Goal: Task Accomplishment & Management: Manage account settings

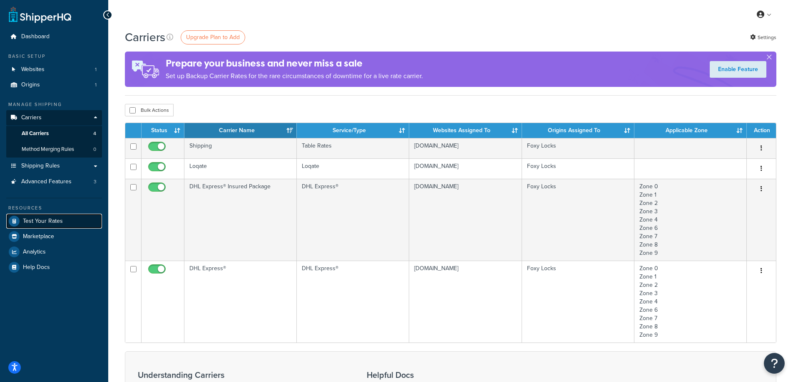
click at [48, 223] on span "Test Your Rates" at bounding box center [43, 221] width 40 height 7
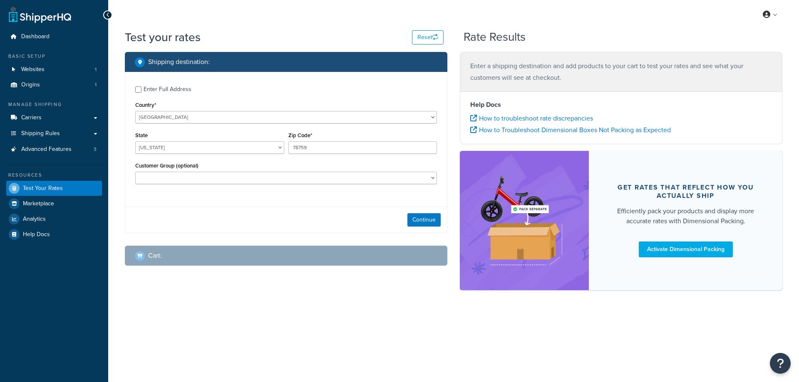
select select "TX"
click at [428, 221] on button "Continue" at bounding box center [423, 219] width 33 height 13
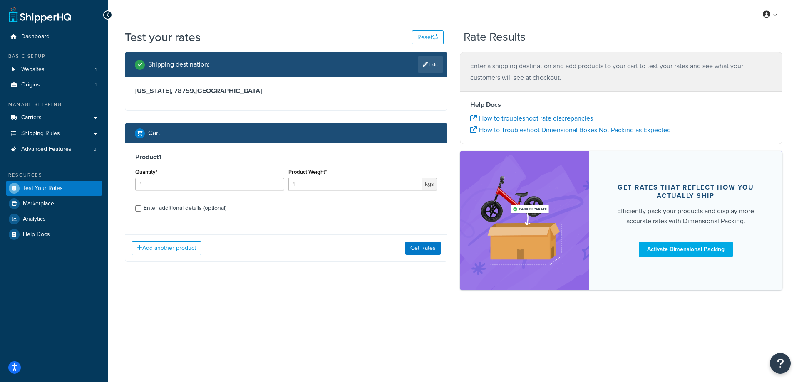
drag, startPoint x: 200, startPoint y: 209, endPoint x: 284, endPoint y: 208, distance: 84.5
click at [200, 209] on div "Enter additional details (optional)" at bounding box center [185, 209] width 83 height 12
click at [141, 209] on input "Enter additional details (optional)" at bounding box center [138, 209] width 6 height 6
checkbox input "true"
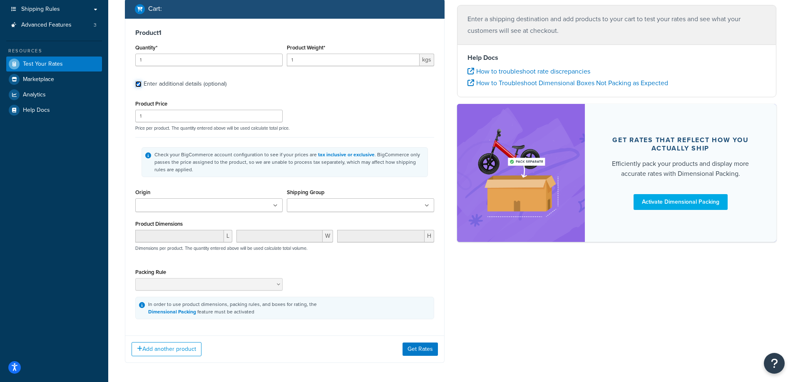
scroll to position [125, 0]
click at [339, 203] on input "Shipping Group" at bounding box center [326, 205] width 74 height 9
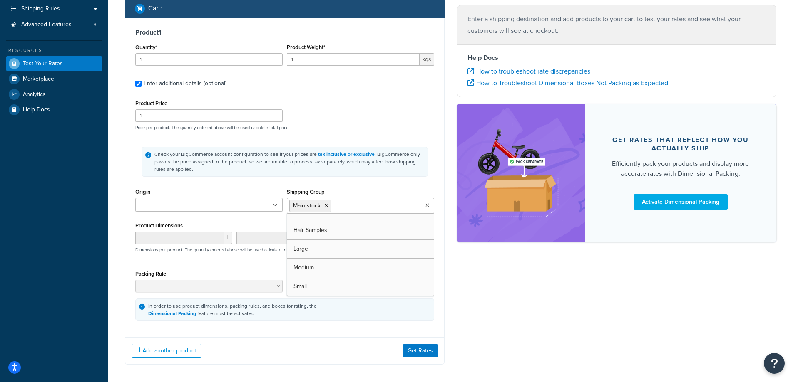
scroll to position [11, 0]
click at [415, 351] on button "Get Rates" at bounding box center [419, 351] width 35 height 13
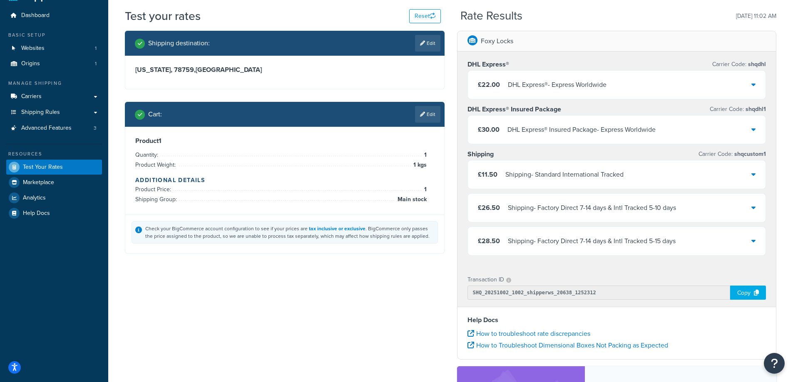
scroll to position [42, 0]
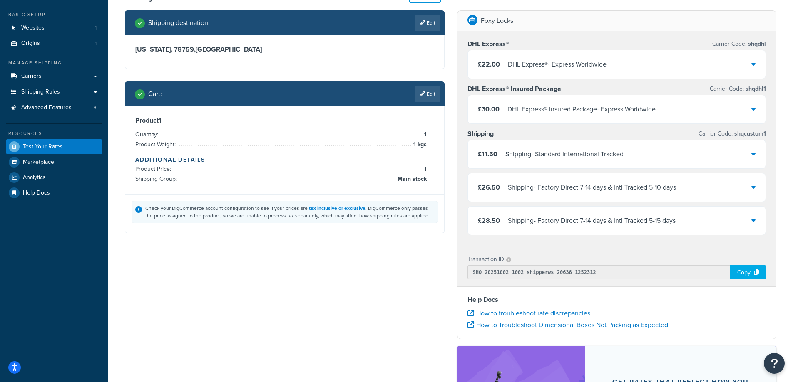
click at [607, 190] on div "Shipping - Factory Direct 7-14 days & Intl Tracked 5-10 days" at bounding box center [592, 188] width 168 height 12
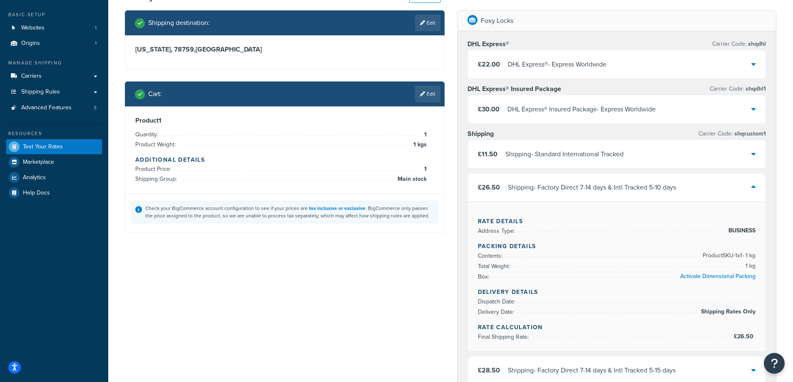
click at [607, 190] on div "Shipping - Factory Direct 7-14 days & Intl Tracked 5-10 days" at bounding box center [592, 188] width 168 height 12
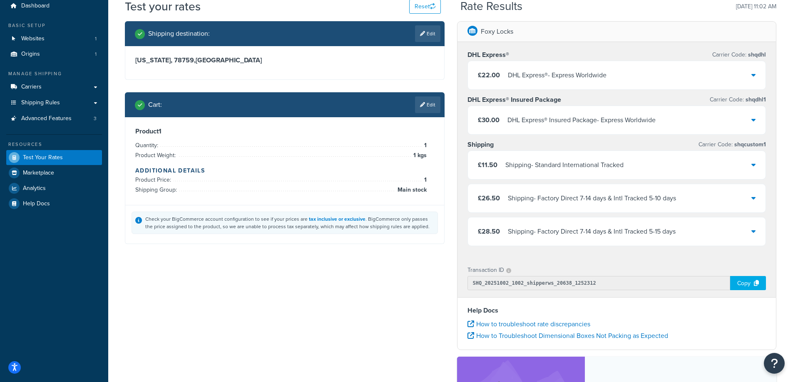
scroll to position [0, 0]
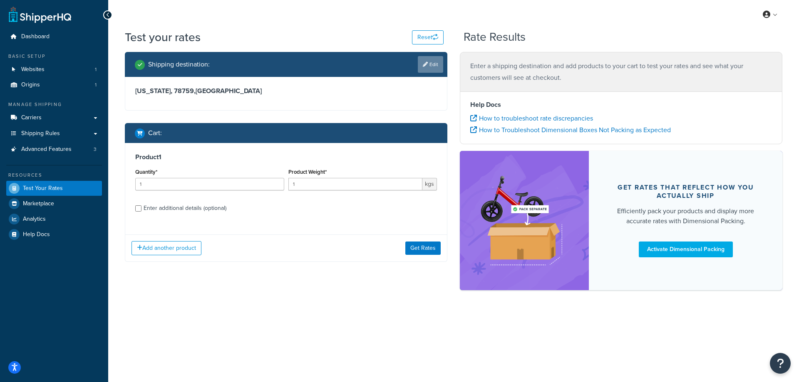
click at [429, 68] on link "Edit" at bounding box center [430, 64] width 25 height 17
select select "TX"
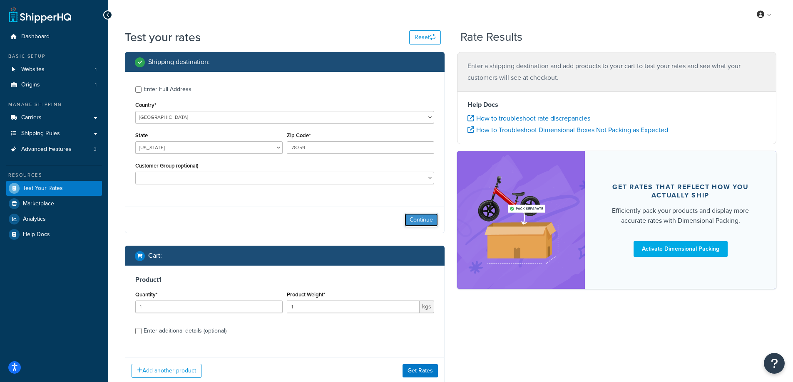
click at [418, 223] on button "Continue" at bounding box center [420, 219] width 33 height 13
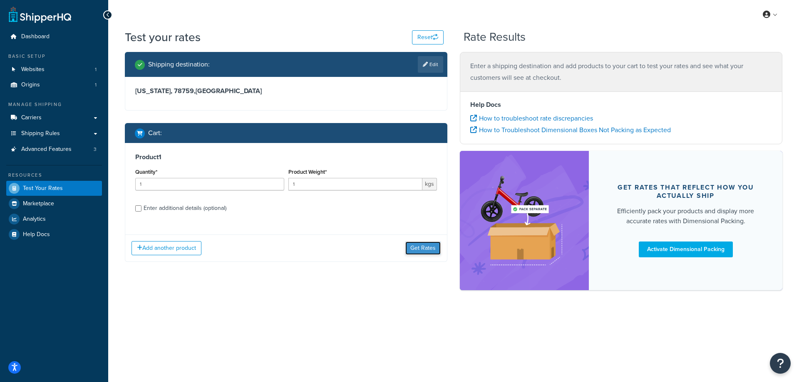
click at [419, 246] on button "Get Rates" at bounding box center [422, 248] width 35 height 13
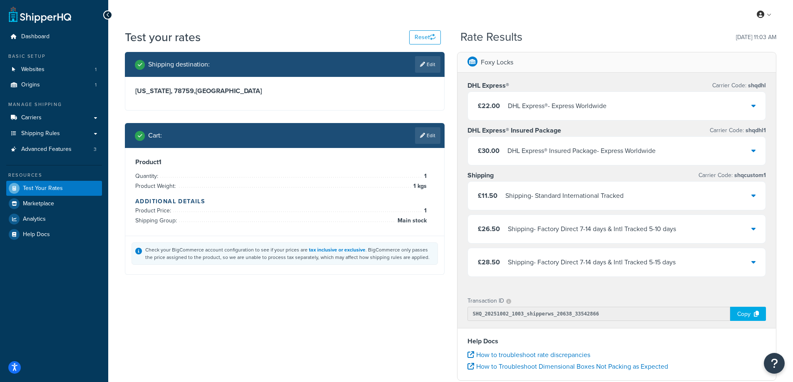
click at [617, 227] on div "Shipping - Factory Direct 7-14 days & Intl Tracked 5-10 days" at bounding box center [592, 229] width 168 height 12
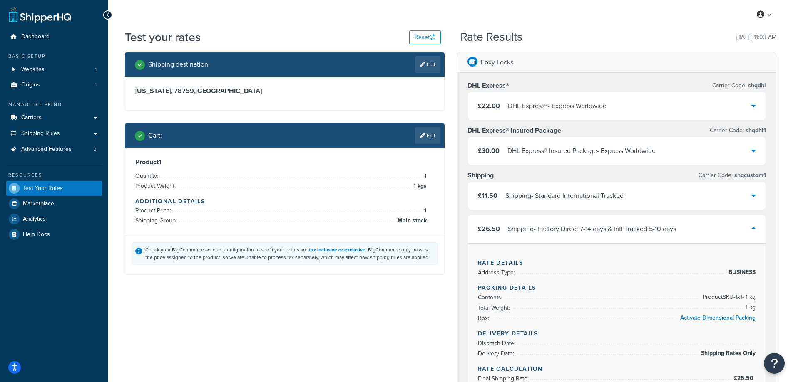
click at [607, 225] on div "Shipping - Factory Direct 7-14 days & Intl Tracked 5-10 days" at bounding box center [592, 229] width 168 height 12
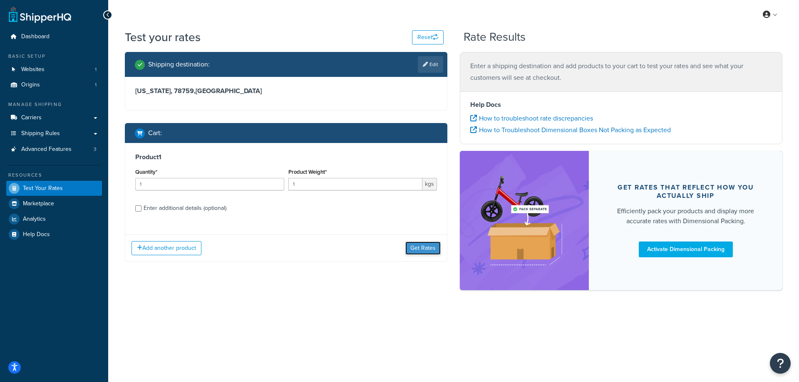
click at [424, 251] on button "Get Rates" at bounding box center [422, 248] width 35 height 13
click at [422, 250] on button "Get Rates" at bounding box center [422, 248] width 35 height 13
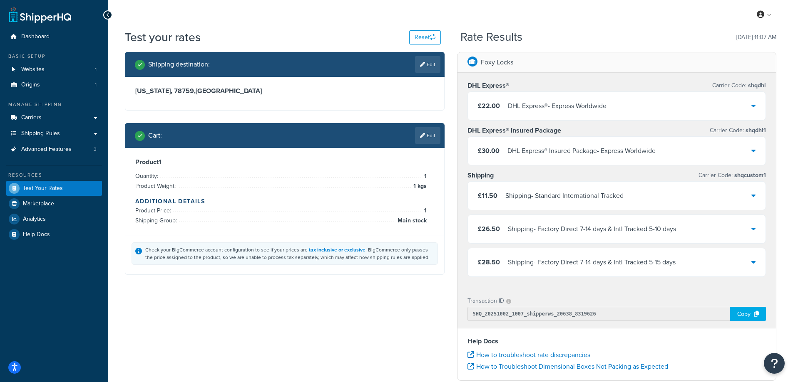
click at [553, 218] on div "£26.50 Shipping - Factory Direct 7-14 days & Intl Tracked 5-10 days" at bounding box center [617, 229] width 298 height 28
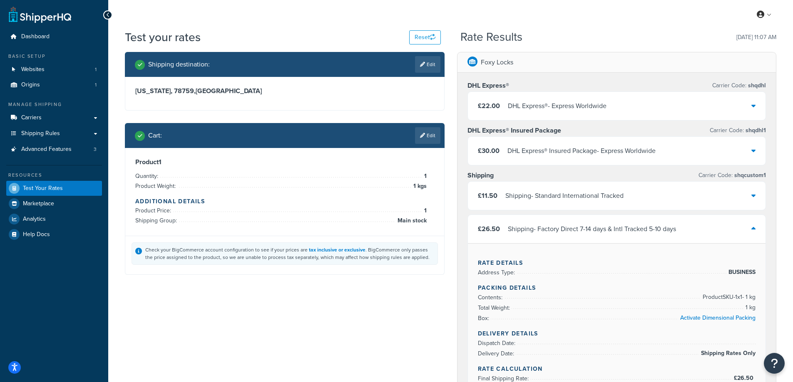
click at [554, 222] on div "£26.50 Shipping - Factory Direct 7-14 days & Intl Tracked 5-10 days" at bounding box center [617, 229] width 298 height 28
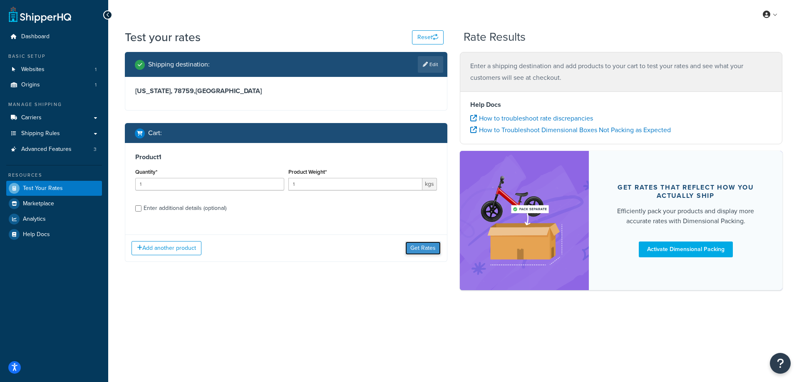
click at [421, 250] on button "Get Rates" at bounding box center [422, 248] width 35 height 13
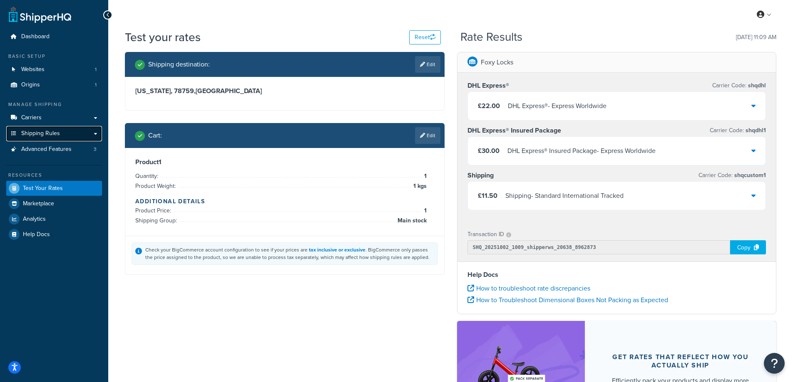
click at [62, 136] on link "Shipping Rules" at bounding box center [54, 133] width 96 height 15
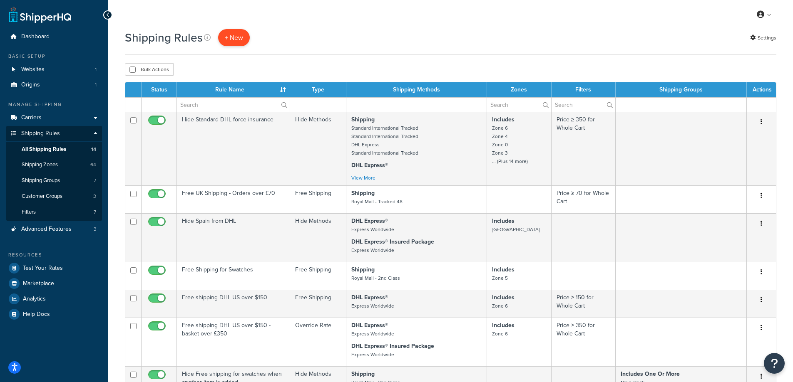
click at [238, 38] on p "+ New" at bounding box center [234, 37] width 32 height 17
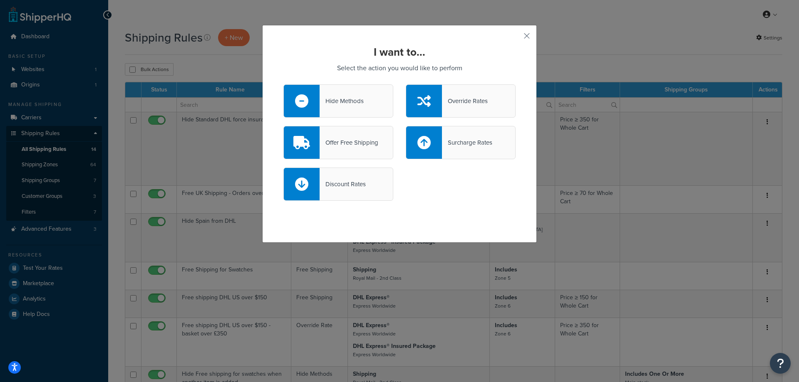
click at [345, 106] on div "Hide Methods" at bounding box center [342, 101] width 44 height 12
click at [0, 0] on input "Hide Methods" at bounding box center [0, 0] width 0 height 0
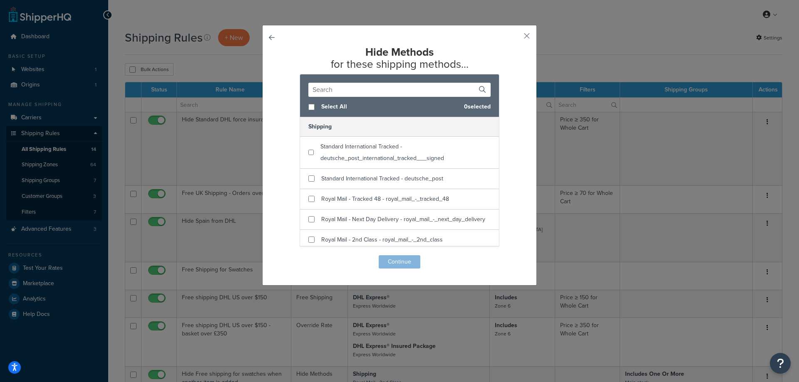
click at [381, 86] on input "text" at bounding box center [399, 90] width 182 height 14
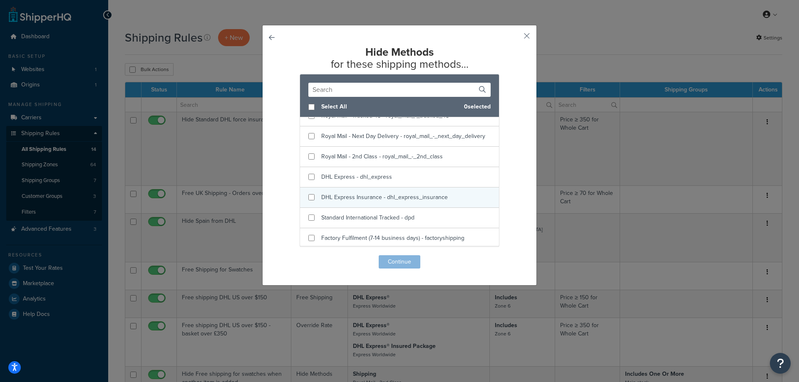
scroll to position [125, 0]
checkbox input "true"
click at [357, 194] on span "Factory Fulfilment (7-14 business days) - factoryshipping" at bounding box center [392, 196] width 143 height 9
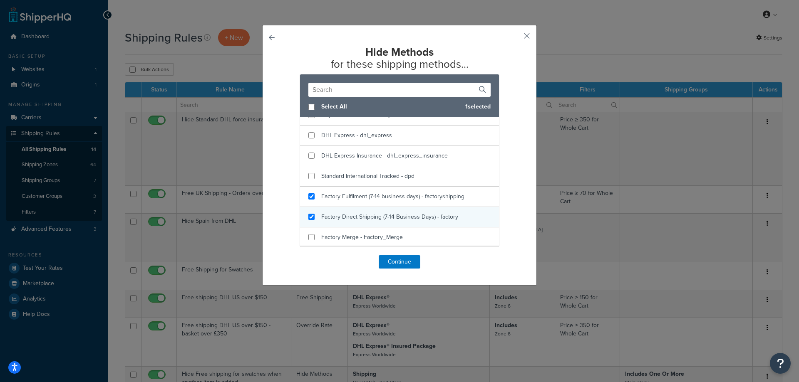
checkbox input "true"
click at [361, 215] on span "Factory Direct Shipping (7-14 Business Days) - factory" at bounding box center [389, 217] width 137 height 9
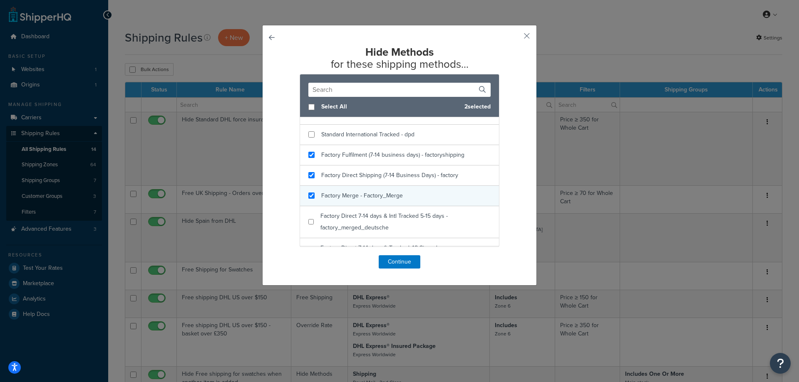
checkbox input "true"
click at [355, 194] on span "Factory Merge - Factory_Merge" at bounding box center [362, 195] width 82 height 9
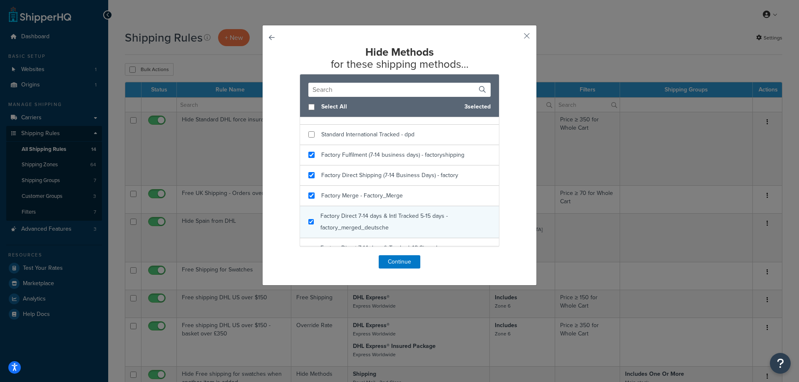
checkbox input "true"
click at [362, 223] on div "Factory Direct 7-14 days & Intl Tracked 5-15 days - factory_merged_deutsche" at bounding box center [405, 222] width 170 height 23
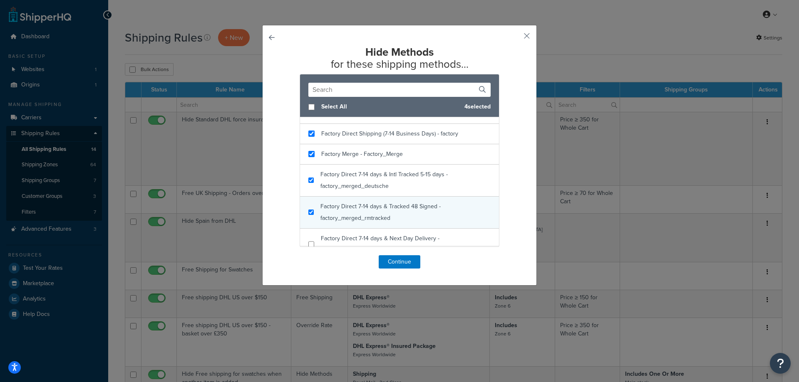
checkbox input "true"
click at [353, 203] on span "Factory Direct 7-14 days & Tracked 48 Signed - factory_merged_rmtracked" at bounding box center [380, 212] width 120 height 20
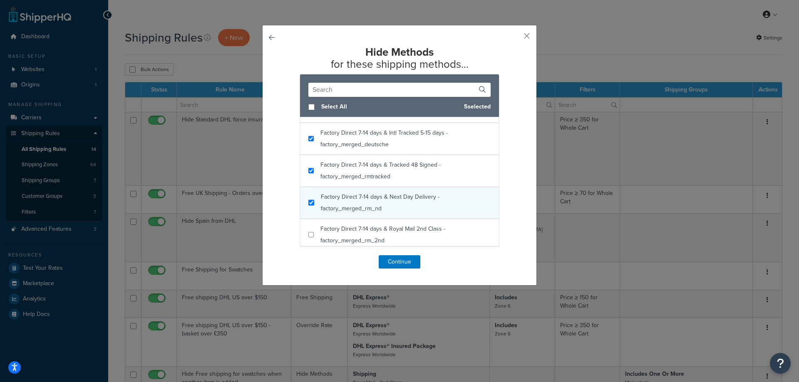
checkbox input "true"
click at [356, 206] on span "Factory Direct 7-14 days & Next Day Delivery - factory_merged_rm_nd" at bounding box center [380, 203] width 119 height 20
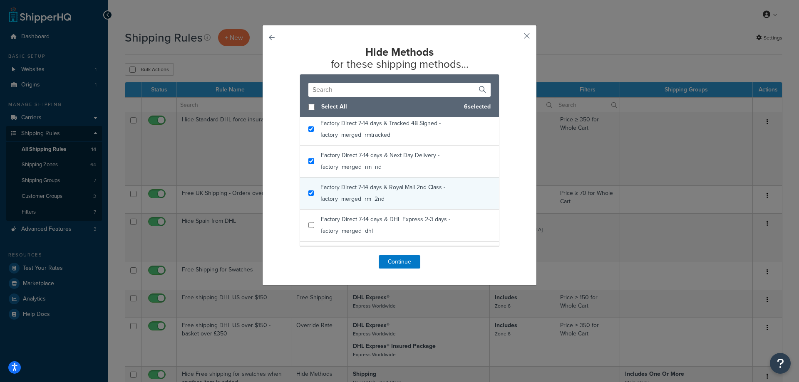
checkbox input "true"
click at [355, 194] on span "Factory Direct 7-14 days & Royal Mail 2nd Class - factory_merged_rm_2nd" at bounding box center [382, 193] width 125 height 20
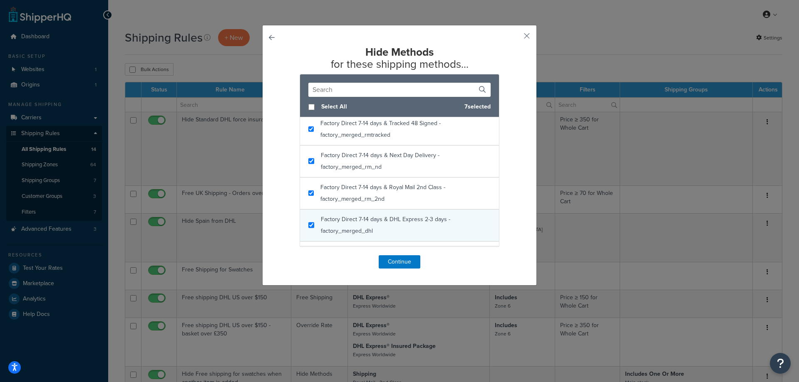
checkbox input "true"
click at [359, 216] on span "Factory Direct 7-14 days & DHL Express 2-3 days - factory_merged_dhl" at bounding box center [385, 225] width 129 height 20
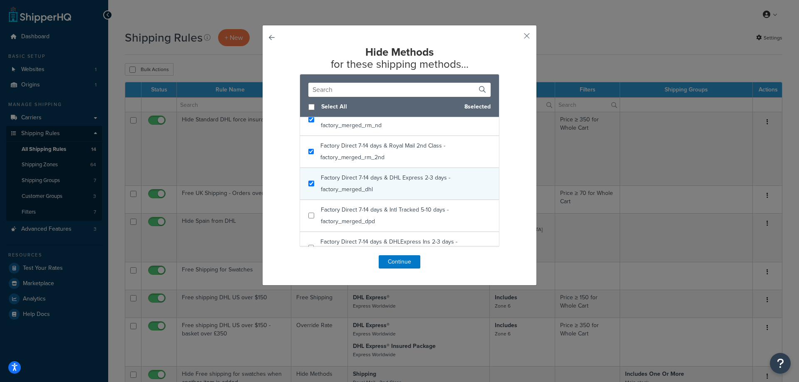
scroll to position [375, 0]
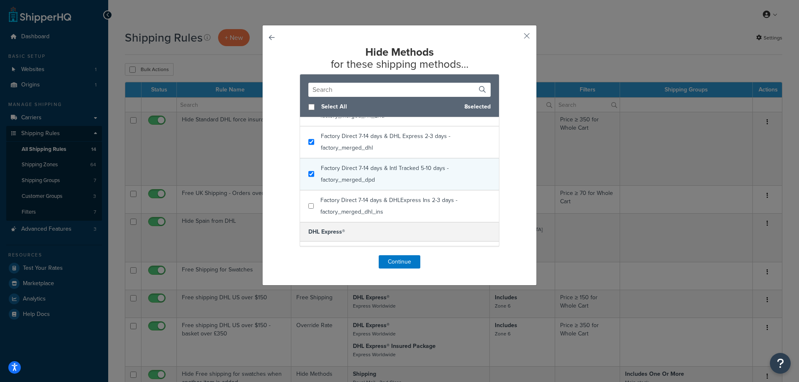
checkbox input "true"
click at [364, 181] on span "Factory Direct 7-14 days & Intl Tracked 5-10 days - factory_merged_dpd" at bounding box center [385, 174] width 128 height 20
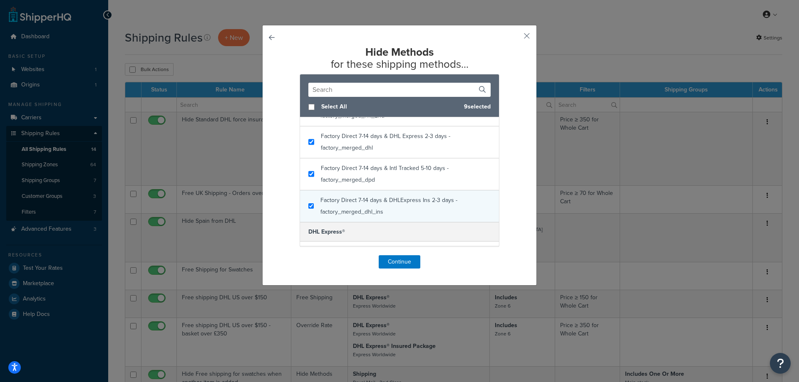
checkbox input "true"
click at [372, 208] on span "Factory Direct 7-14 days & DHLExpress Ins 2-3 days - factory_merged_dhl_ins" at bounding box center [388, 206] width 137 height 20
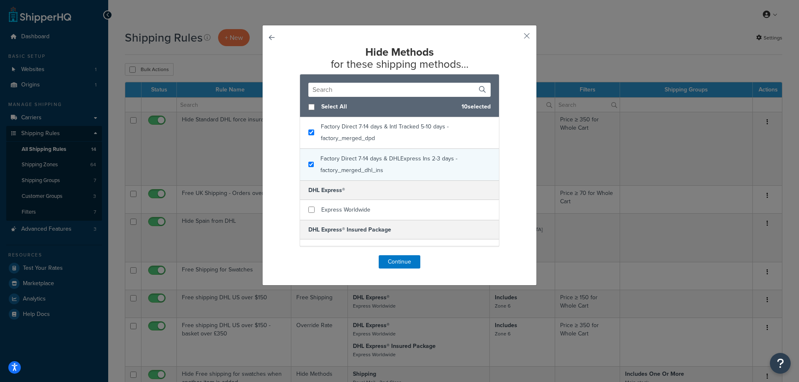
scroll to position [429, 0]
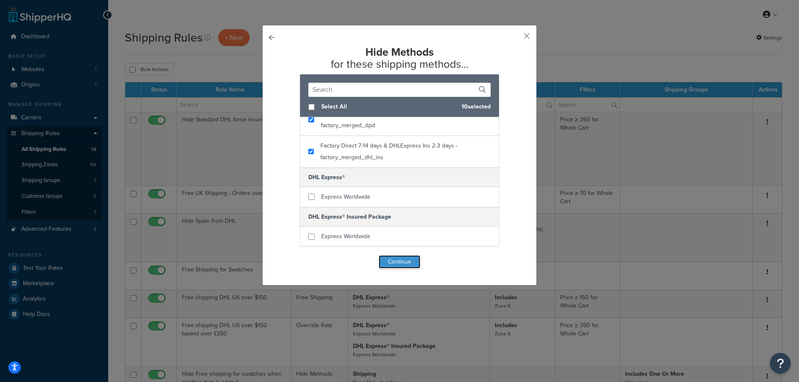
click at [410, 258] on button "Continue" at bounding box center [400, 262] width 42 height 13
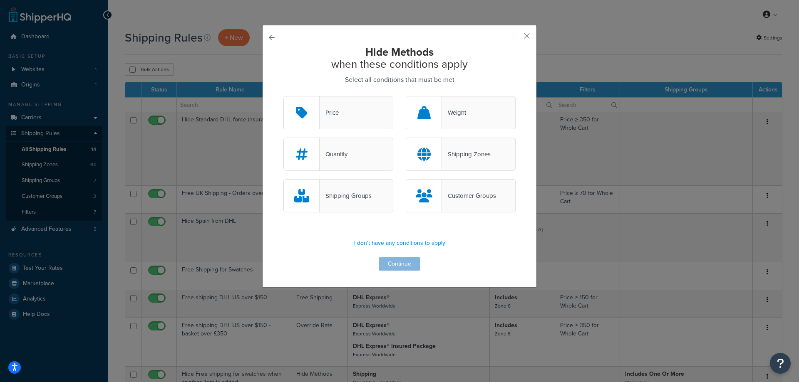
click at [363, 193] on div "Shipping Groups" at bounding box center [346, 196] width 52 height 12
click at [0, 0] on input "Shipping Groups" at bounding box center [0, 0] width 0 height 0
click at [398, 262] on button "Continue" at bounding box center [400, 264] width 42 height 13
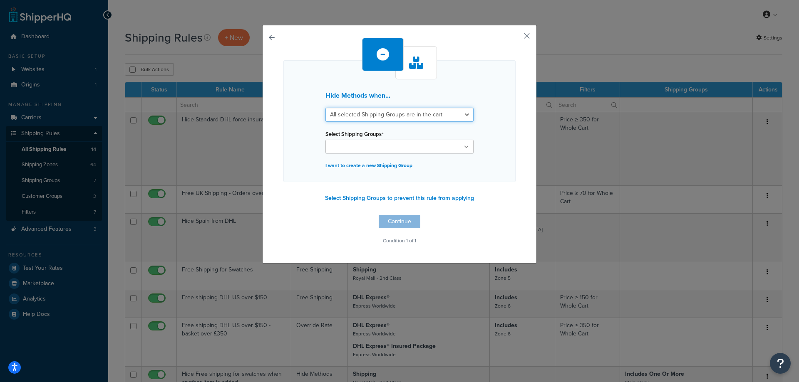
click at [387, 113] on select "All selected Shipping Groups are in the cart Any selected Shipping Groups are i…" at bounding box center [399, 115] width 148 height 14
select select "any"
click at [325, 108] on select "All selected Shipping Groups are in the cart Any selected Shipping Groups are i…" at bounding box center [399, 115] width 148 height 14
click at [384, 140] on ul at bounding box center [399, 147] width 148 height 14
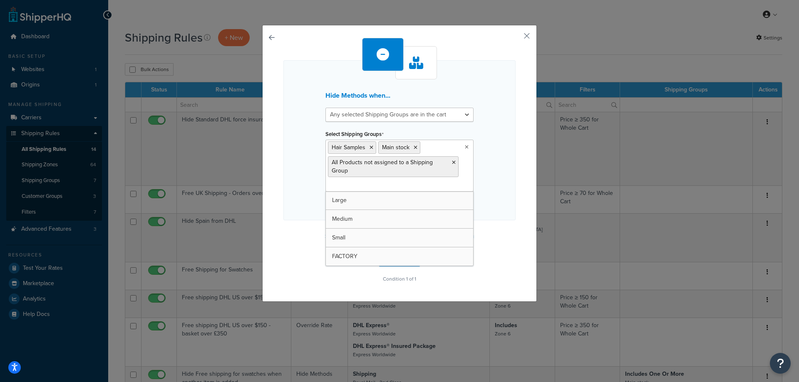
scroll to position [0, 0]
click at [498, 179] on div "Hide Methods when... All selected Shipping Groups are in the cart Any selected …" at bounding box center [399, 140] width 232 height 160
click at [393, 258] on button "Continue" at bounding box center [400, 259] width 42 height 13
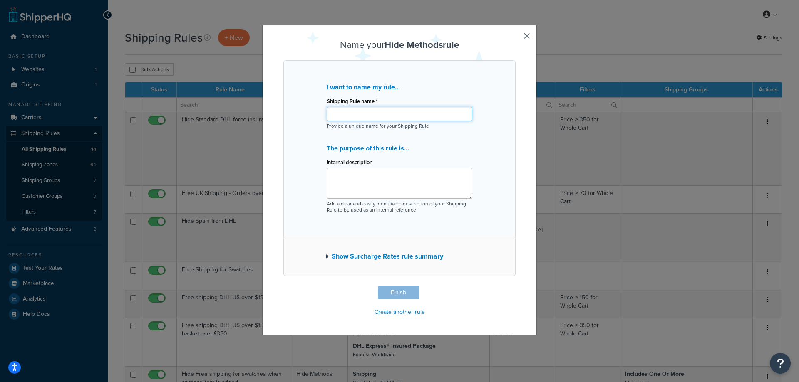
click at [386, 112] on input "Shipping Rule name *" at bounding box center [400, 114] width 146 height 14
type input "Hide Factory when Normal stock selected"
click at [396, 289] on button "Finish" at bounding box center [399, 292] width 42 height 13
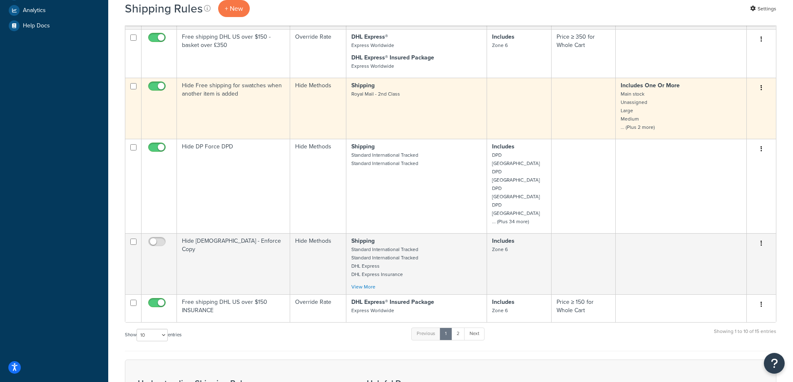
scroll to position [291, 0]
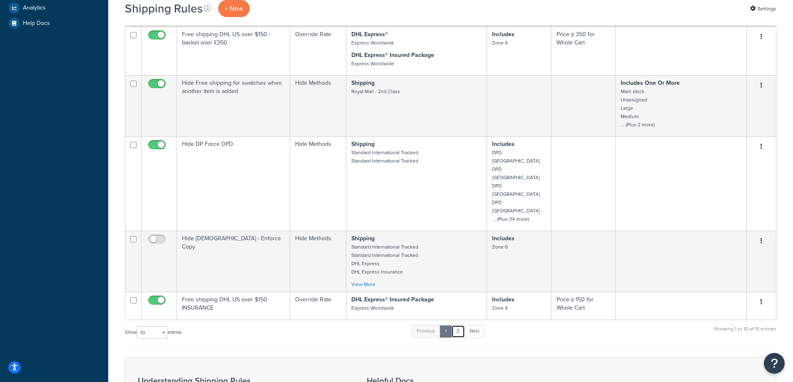
click at [457, 325] on link "2" at bounding box center [458, 331] width 14 height 12
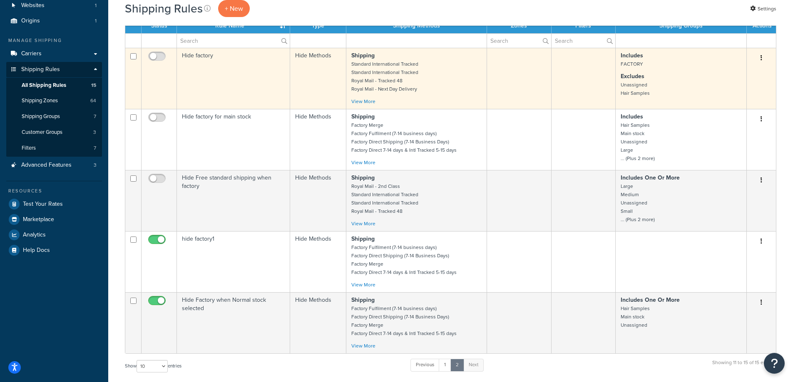
scroll to position [22, 0]
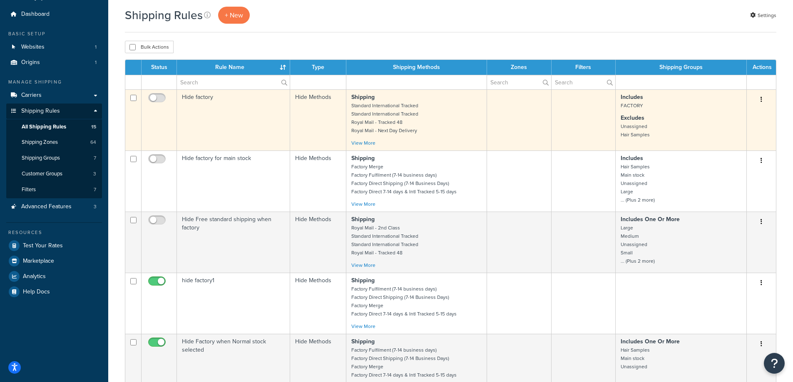
click at [763, 97] on button "button" at bounding box center [761, 99] width 12 height 13
click at [726, 145] on link "Delete" at bounding box center [734, 149] width 66 height 17
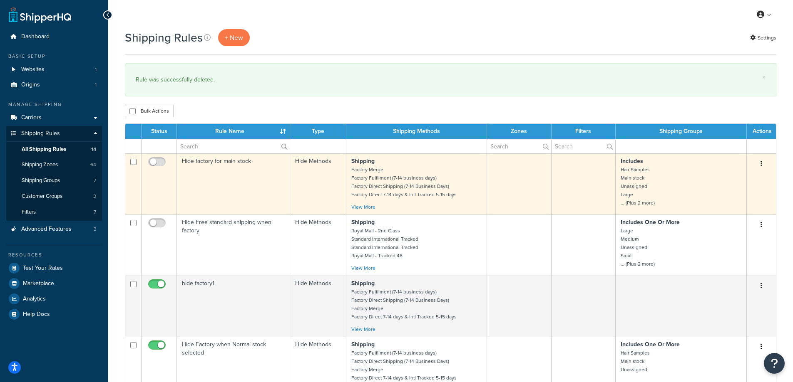
click at [762, 165] on button "button" at bounding box center [761, 163] width 12 height 13
click at [723, 210] on link "Delete" at bounding box center [734, 213] width 66 height 17
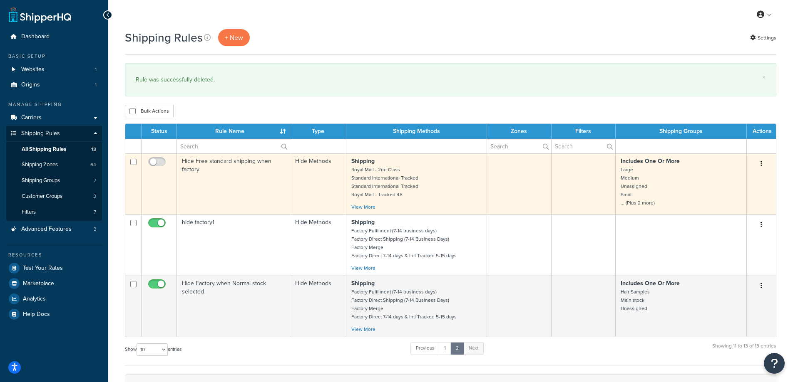
click at [765, 164] on button "button" at bounding box center [761, 163] width 12 height 13
click at [726, 215] on link "Delete" at bounding box center [734, 213] width 66 height 17
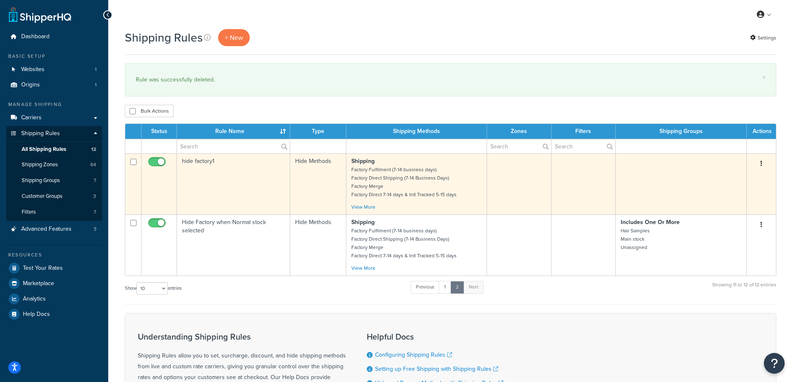
click at [152, 164] on input "checkbox" at bounding box center [157, 164] width 23 height 10
checkbox input "false"
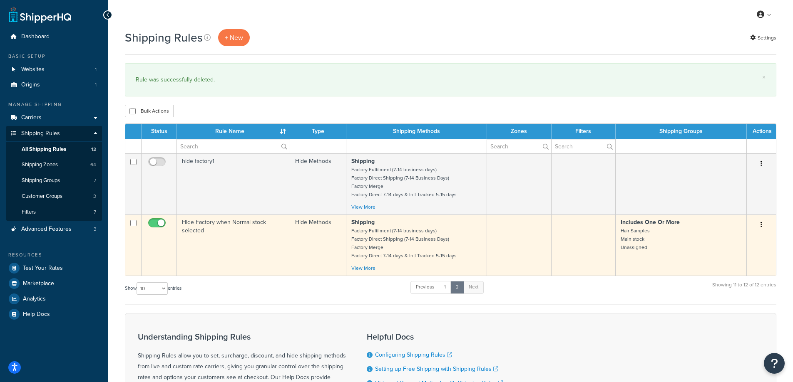
click at [156, 221] on input "checkbox" at bounding box center [157, 225] width 23 height 10
checkbox input "false"
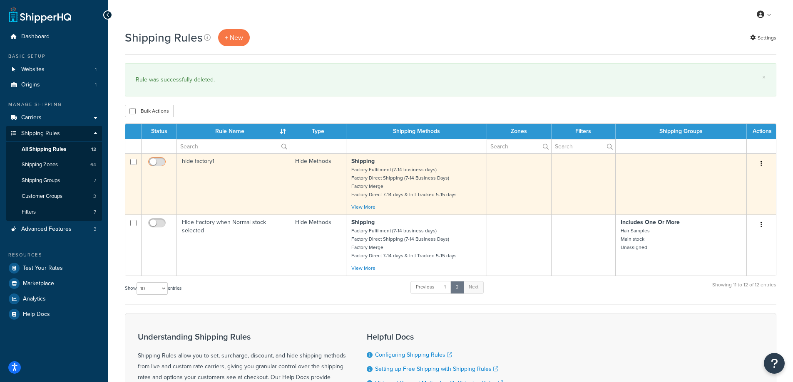
click at [161, 164] on input "checkbox" at bounding box center [157, 164] width 23 height 10
checkbox input "true"
